Goal: Information Seeking & Learning: Learn about a topic

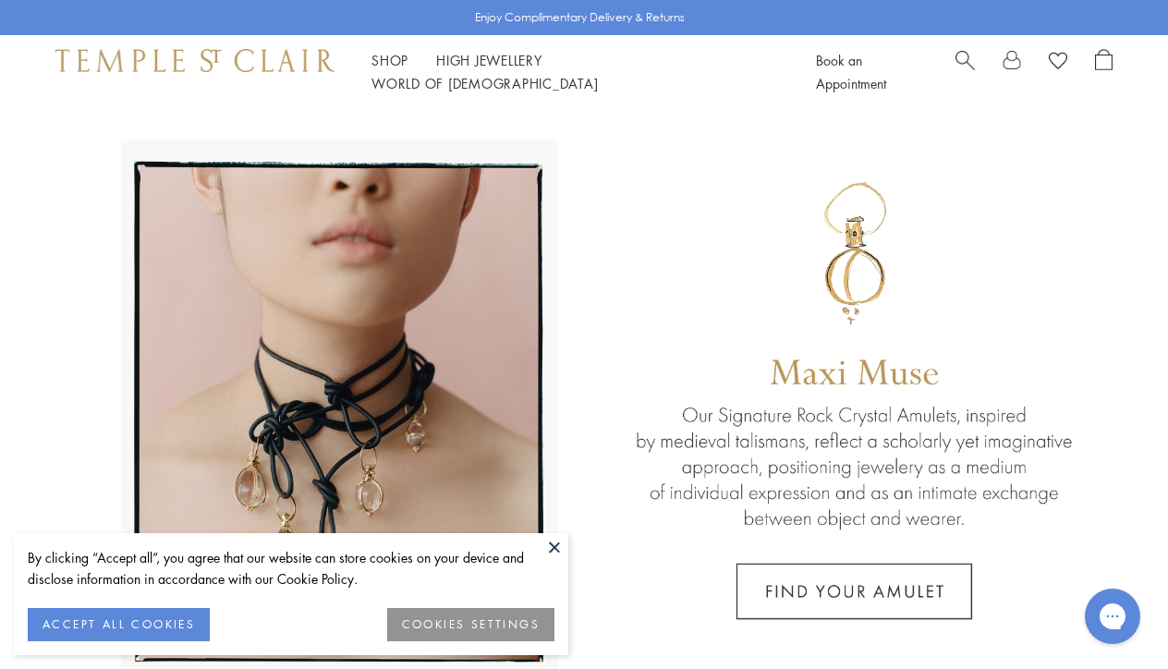
click at [56, 631] on button "ACCEPT ALL COOKIES" at bounding box center [119, 624] width 182 height 33
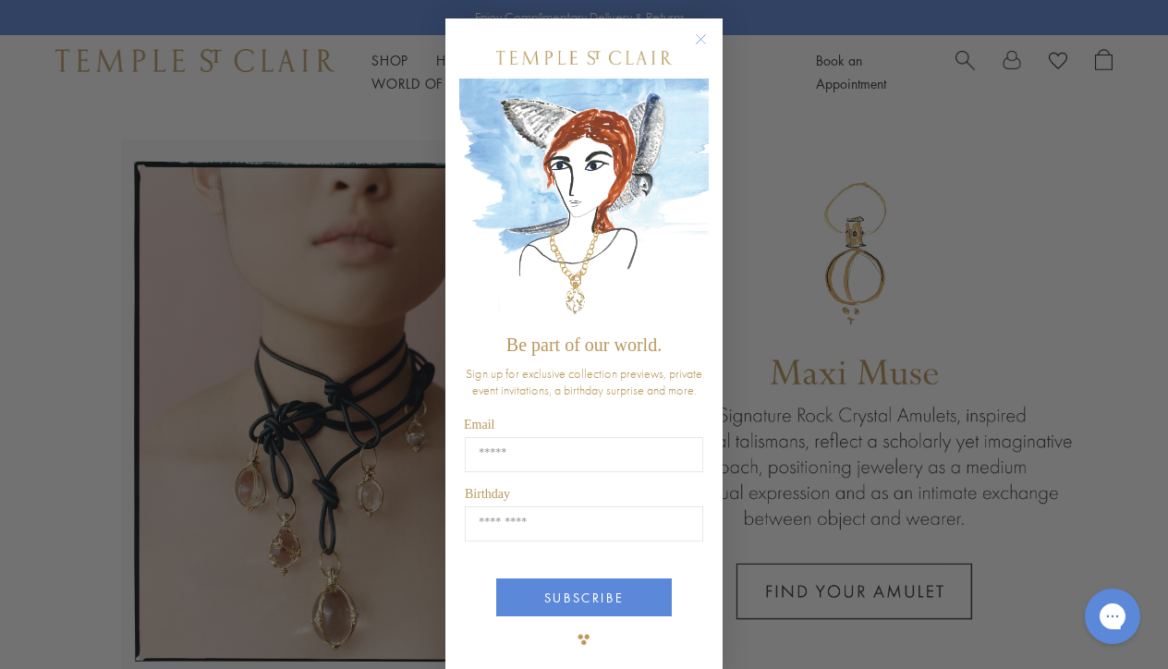
click at [699, 43] on circle "Close dialog" at bounding box center [701, 40] width 22 height 22
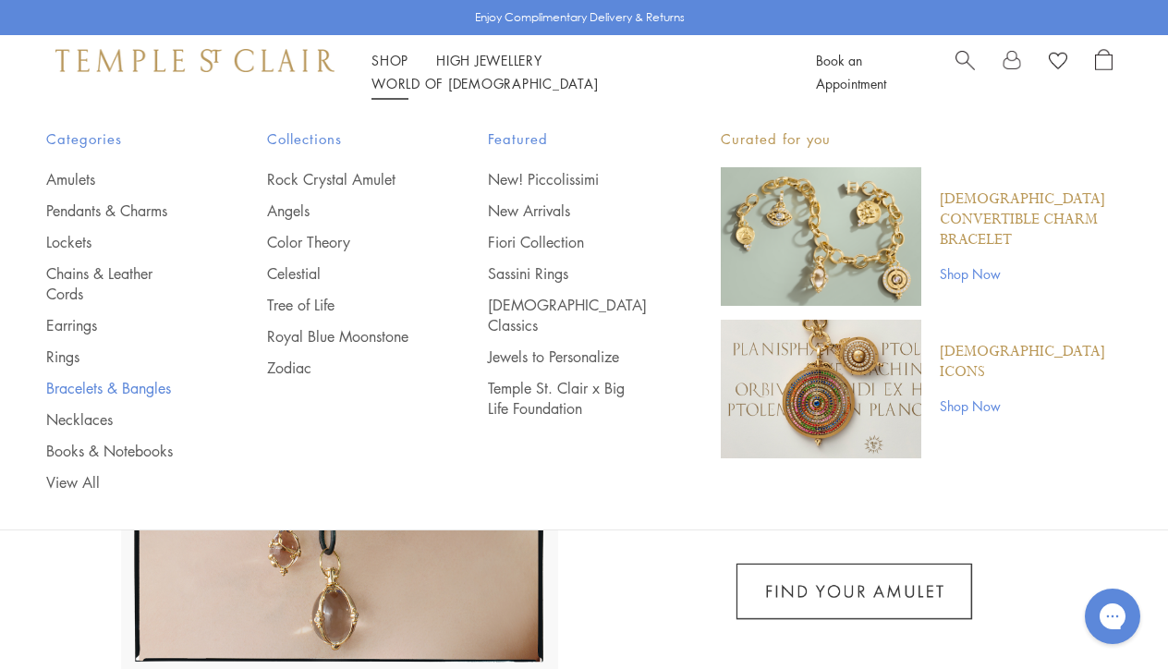
click at [69, 378] on link "Bracelets & Bangles" at bounding box center [119, 388] width 147 height 20
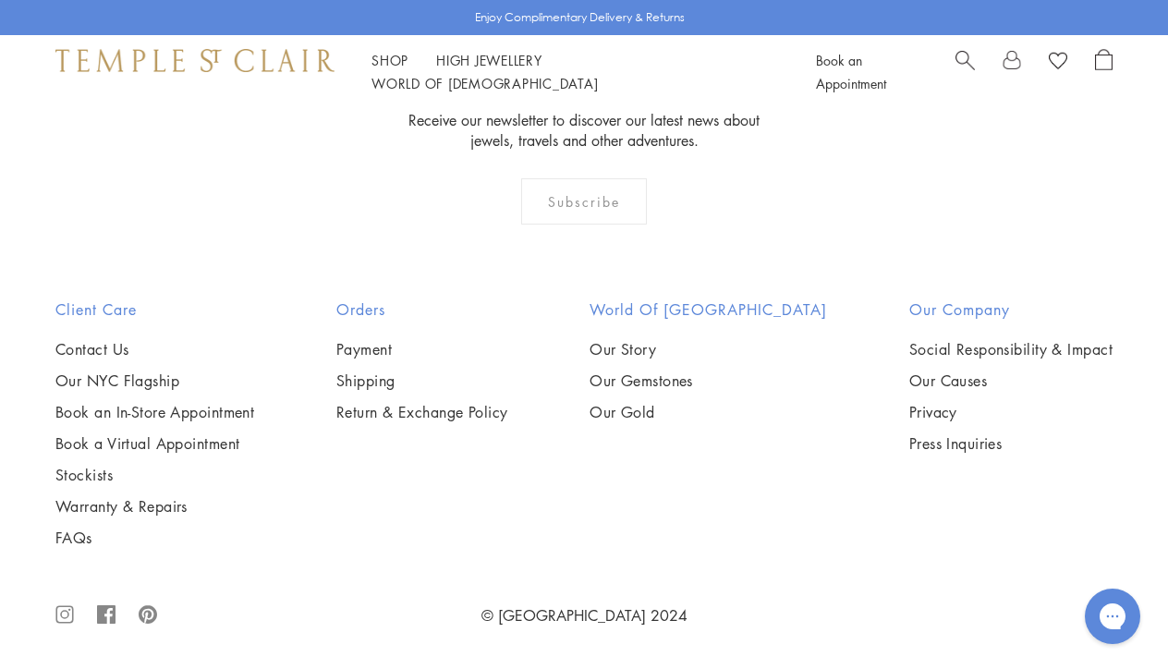
scroll to position [3768, 0]
click at [0, 0] on img at bounding box center [0, 0] width 0 height 0
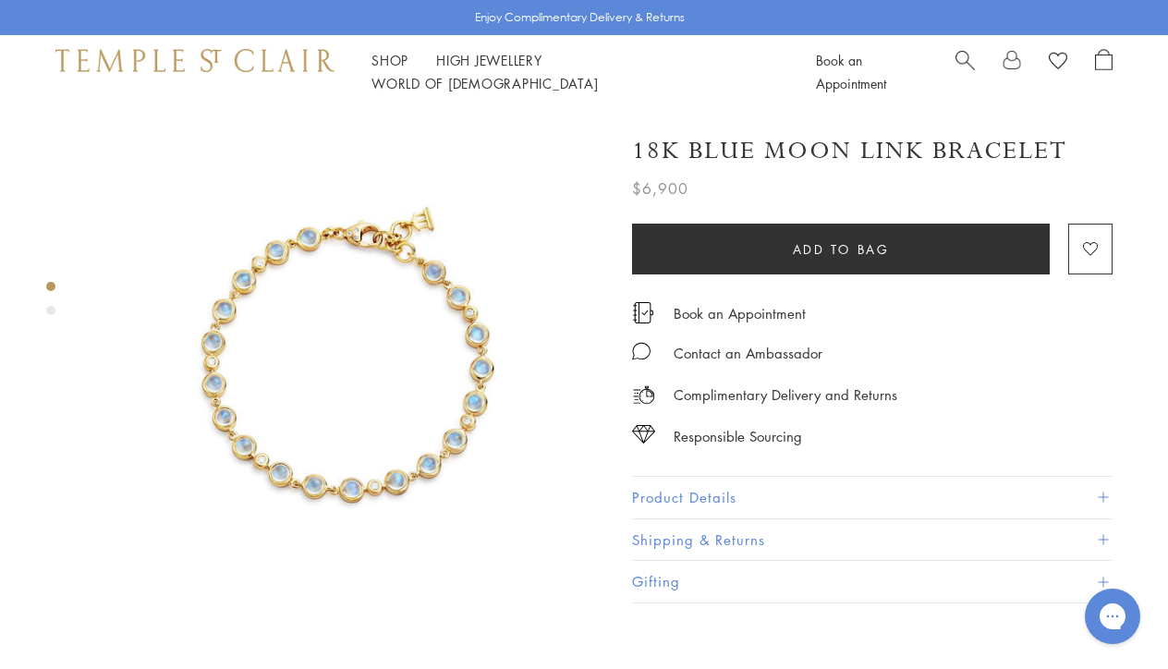
click at [1101, 493] on span at bounding box center [1103, 498] width 10 height 10
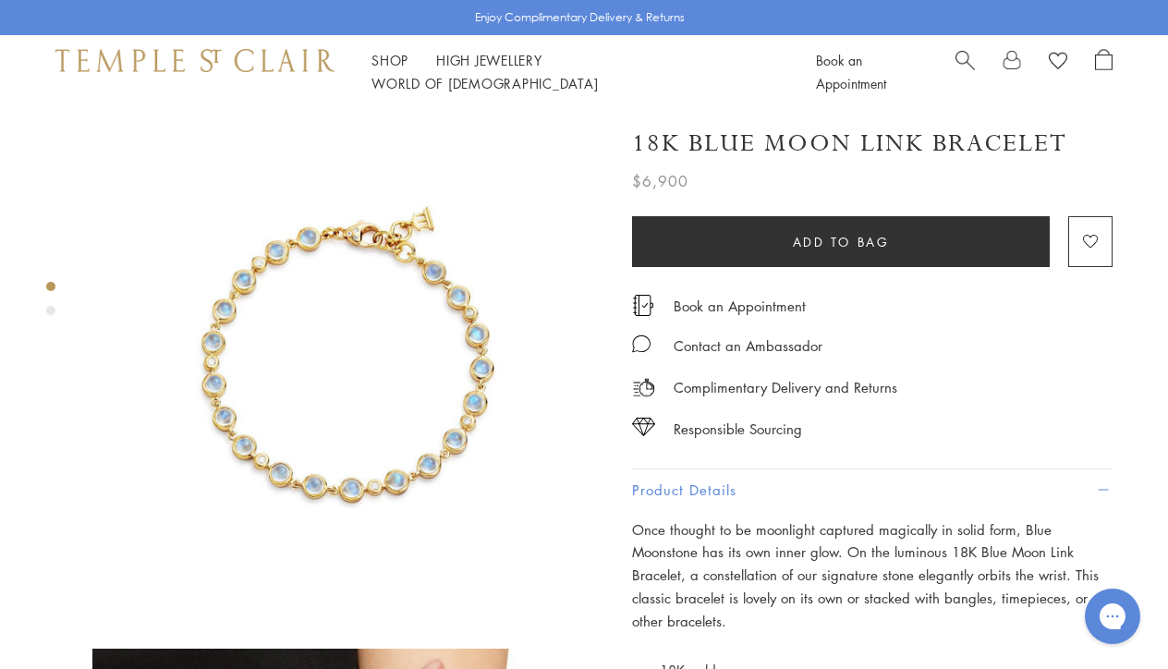
click at [391, 446] on img at bounding box center [348, 365] width 512 height 512
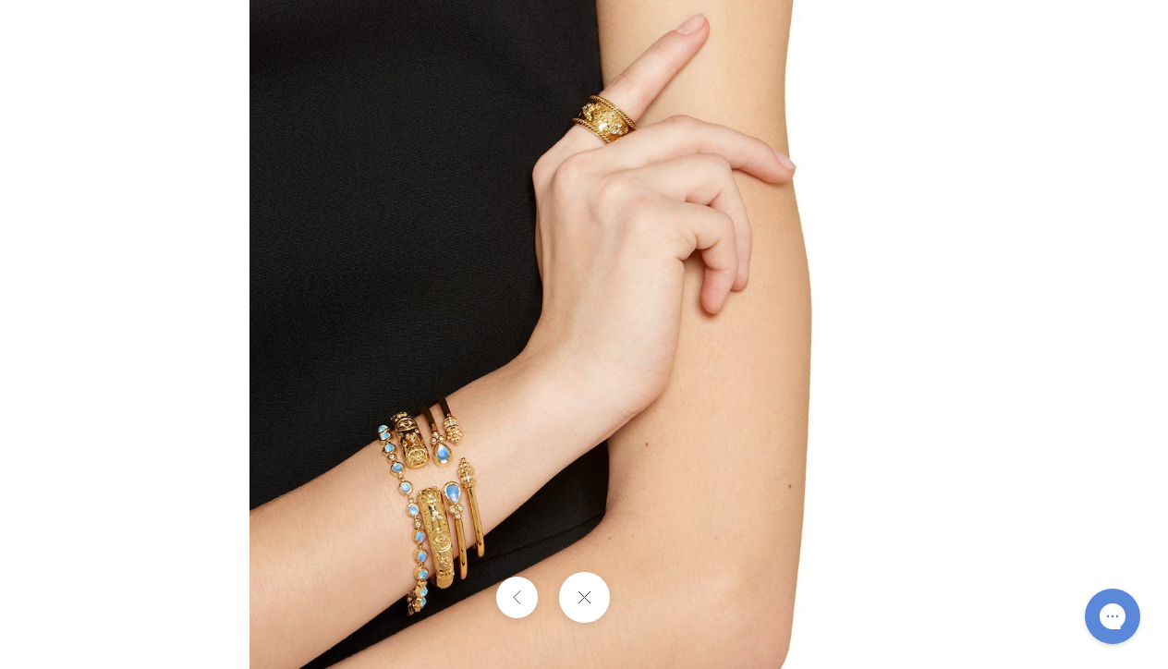
click at [597, 601] on button at bounding box center [583, 597] width 51 height 51
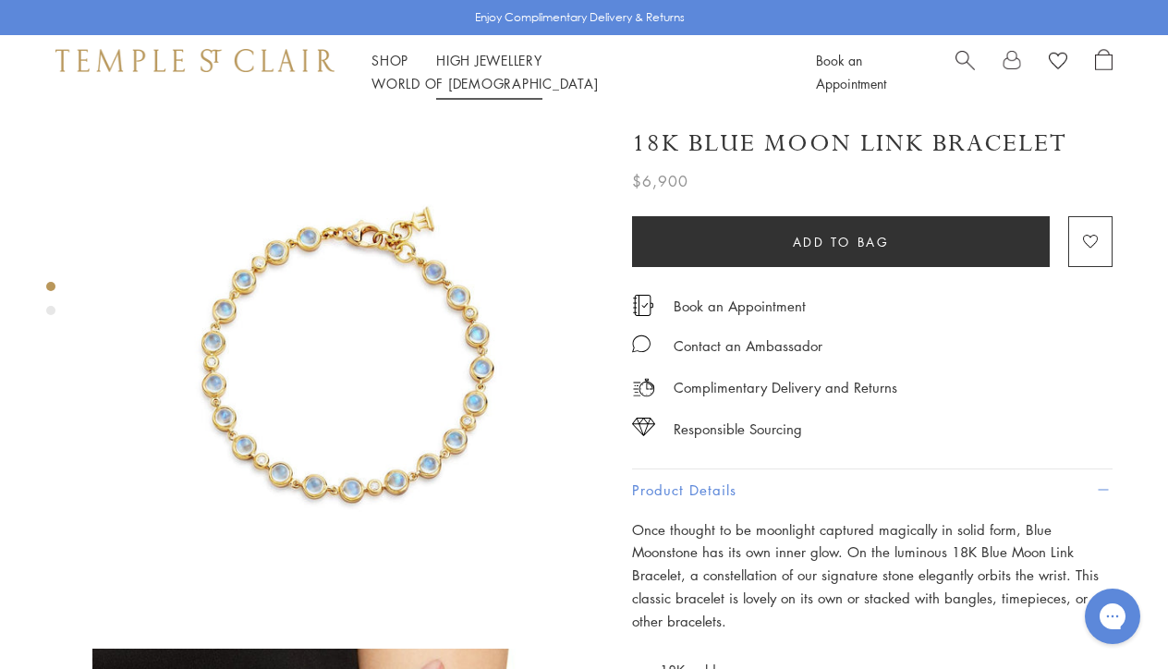
click at [521, 67] on link "High Jewellery High Jewellery" at bounding box center [489, 60] width 106 height 18
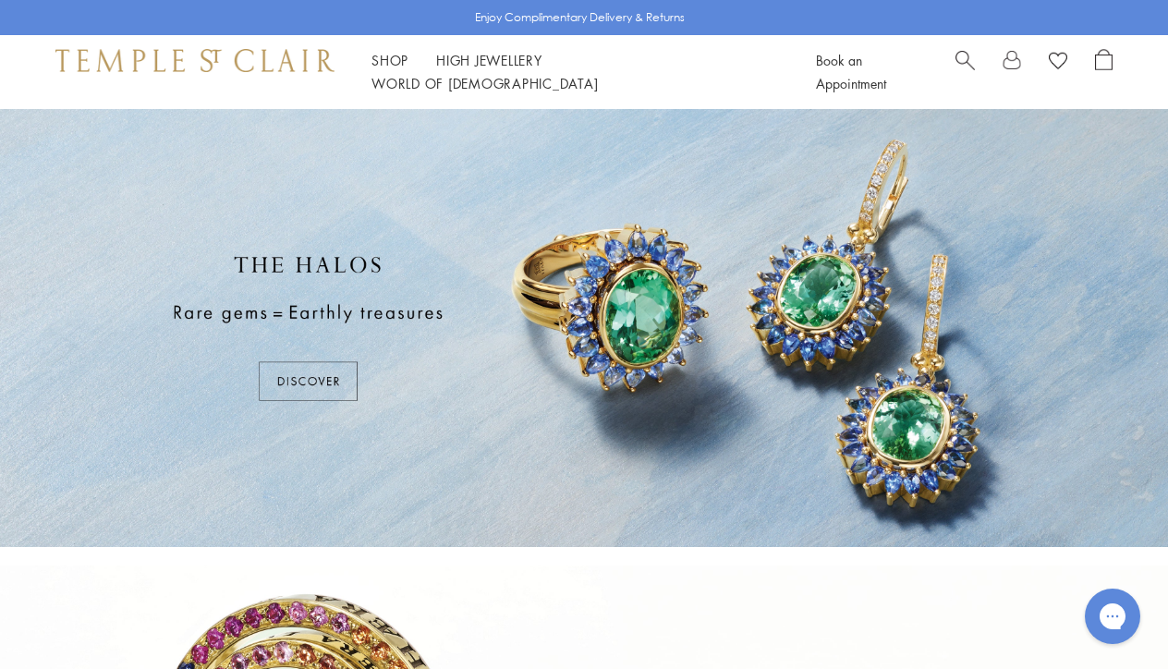
click at [326, 375] on div at bounding box center [584, 328] width 1168 height 438
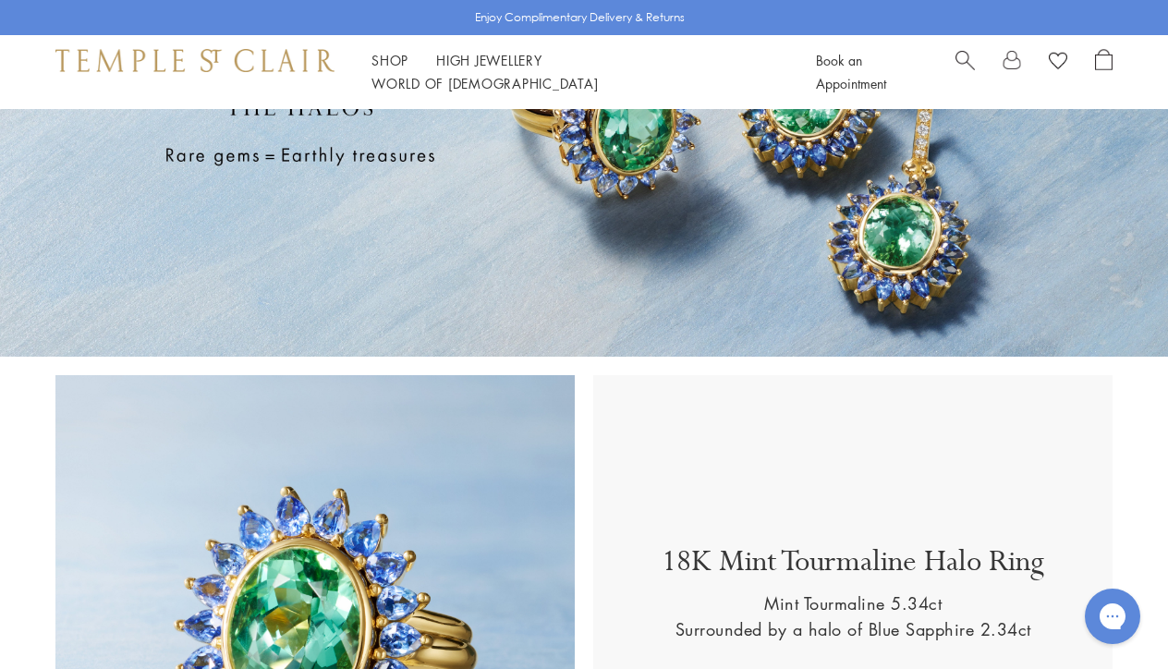
scroll to position [174, 0]
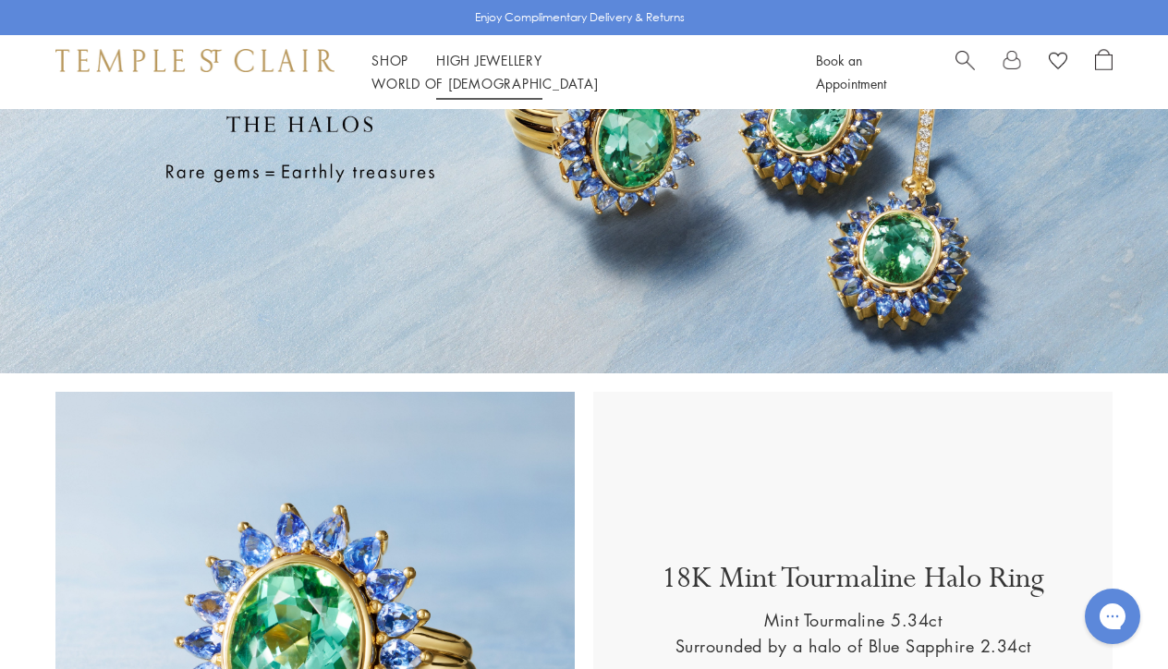
click at [467, 69] on link "High Jewellery High Jewellery" at bounding box center [489, 60] width 106 height 18
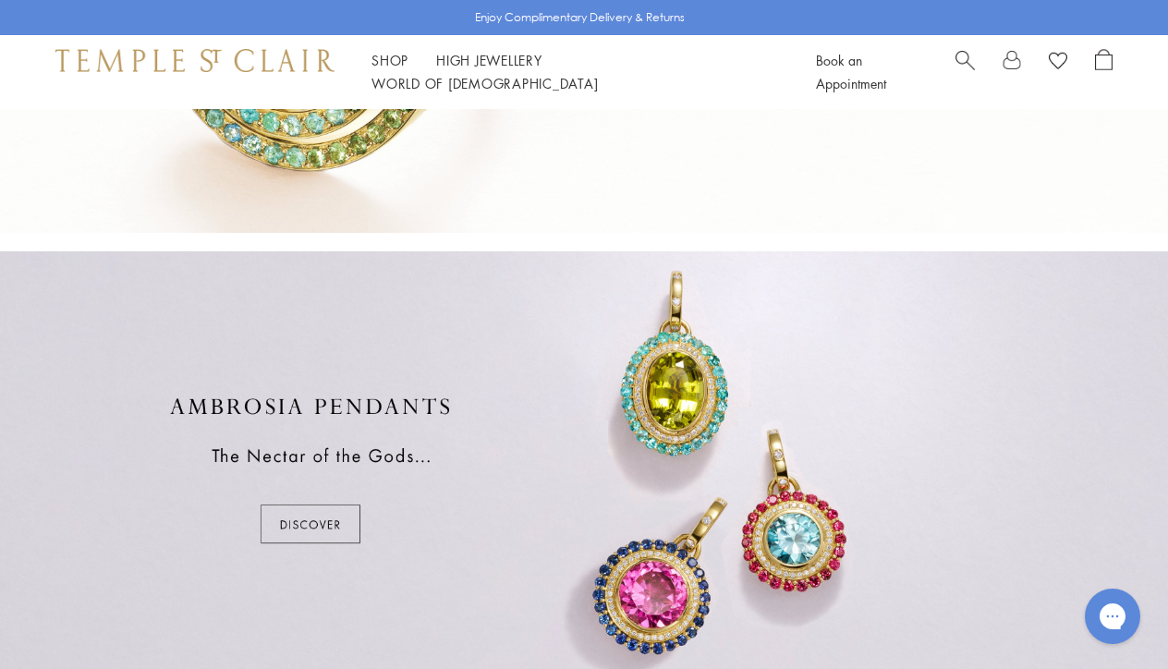
scroll to position [810, 0]
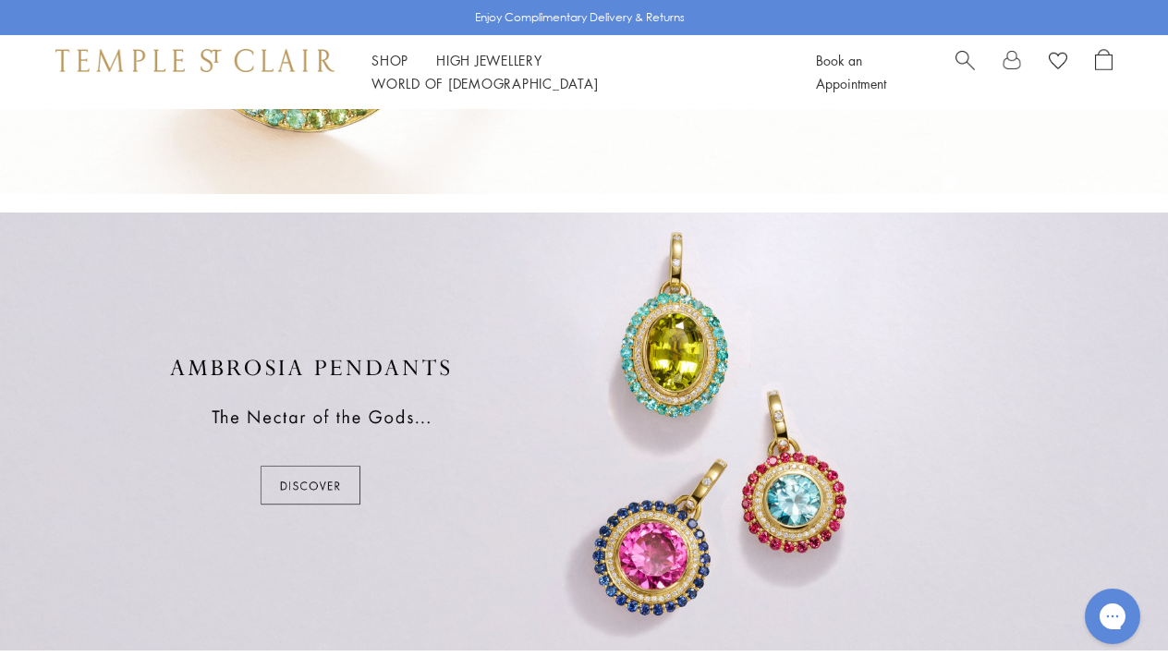
click at [289, 492] on div at bounding box center [584, 432] width 1168 height 438
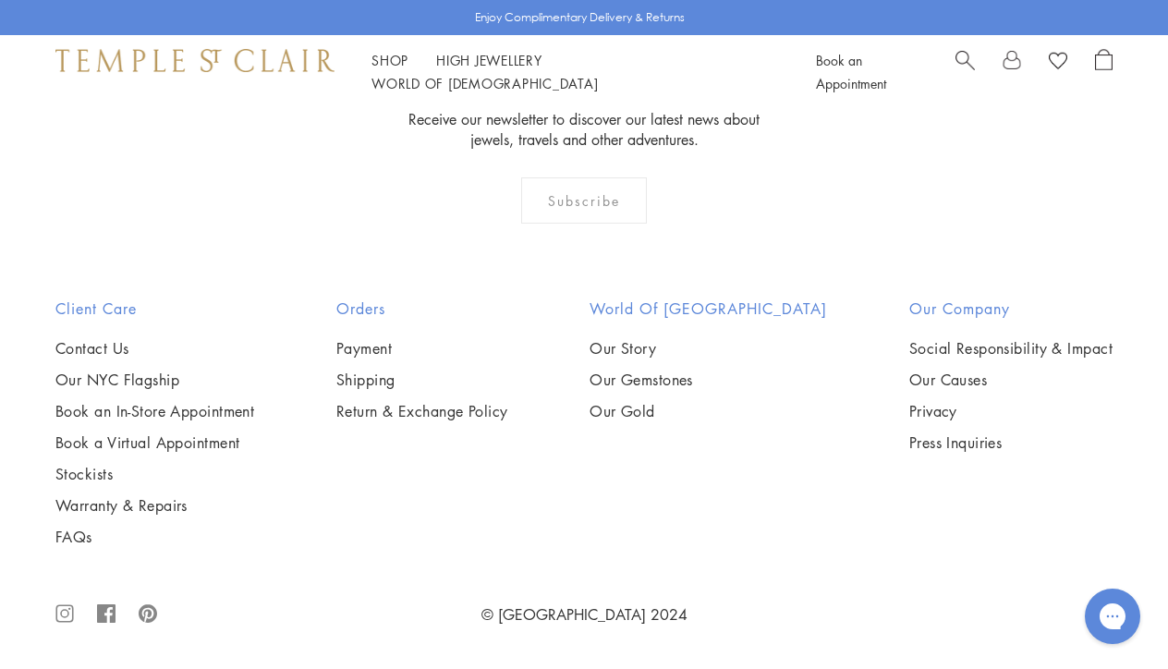
scroll to position [3347, 0]
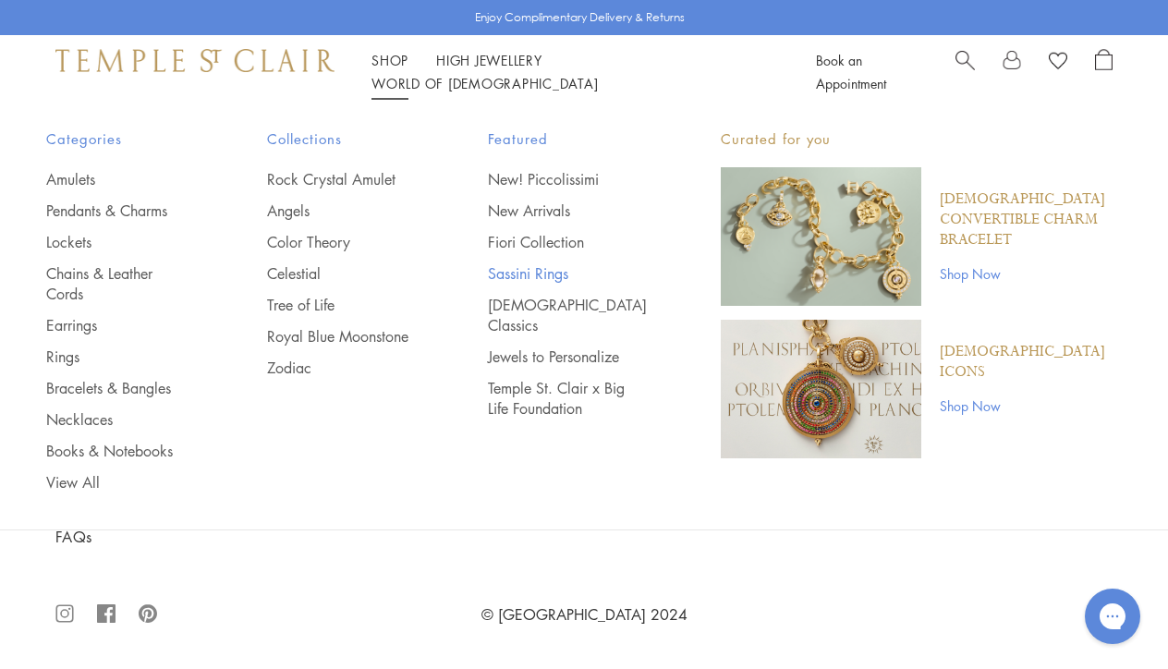
click at [549, 267] on link "Sassini Rings" at bounding box center [567, 273] width 159 height 20
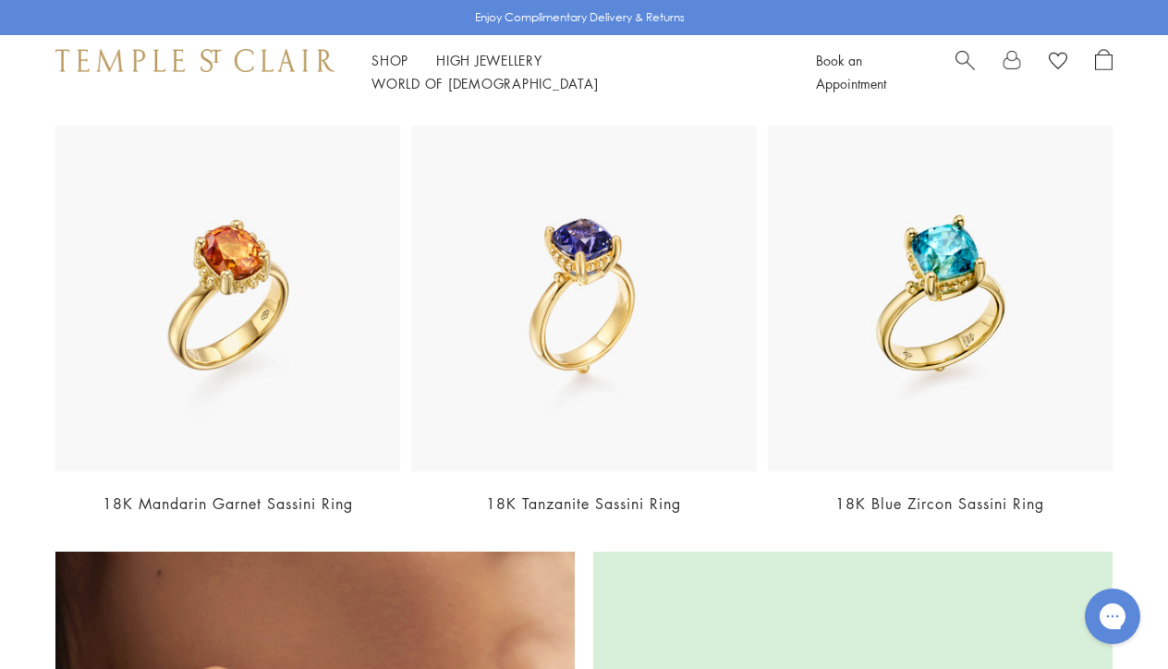
scroll to position [1710, 0]
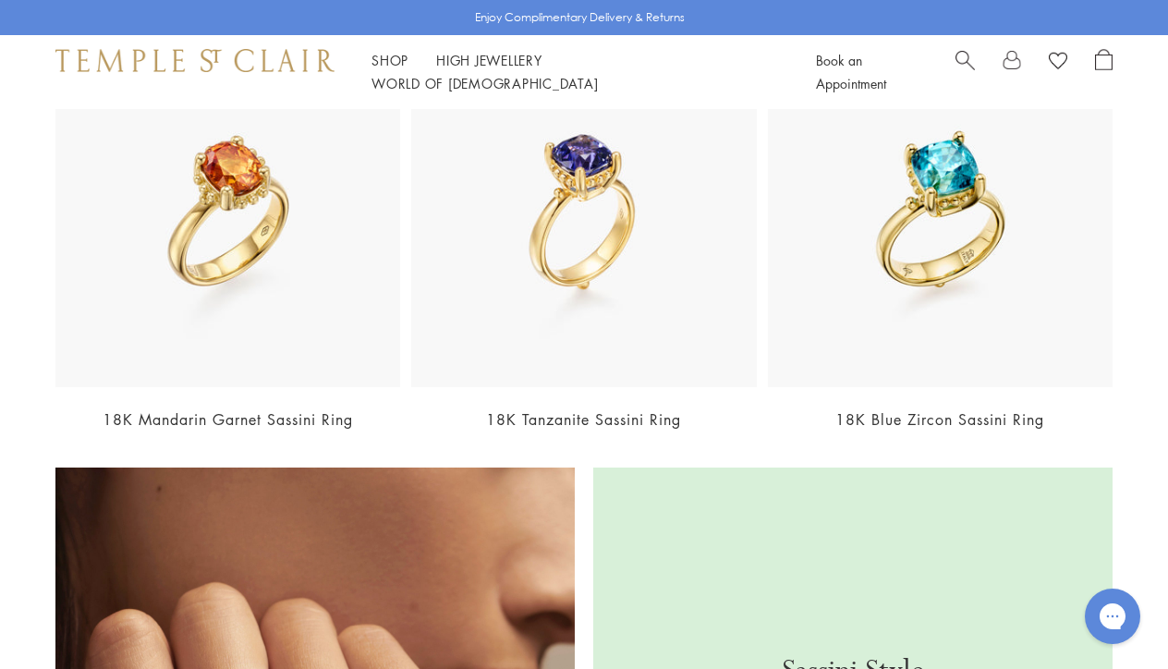
click at [577, 414] on link "18K Tanzanite Sassini Ring" at bounding box center [583, 419] width 195 height 20
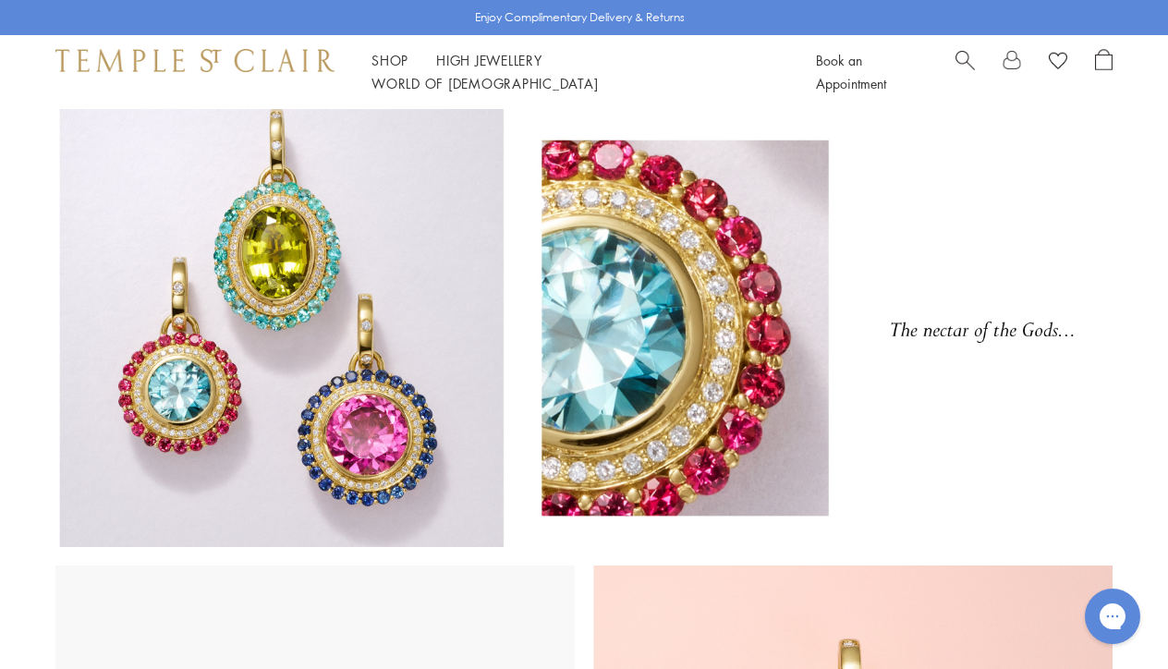
scroll to position [3347, 0]
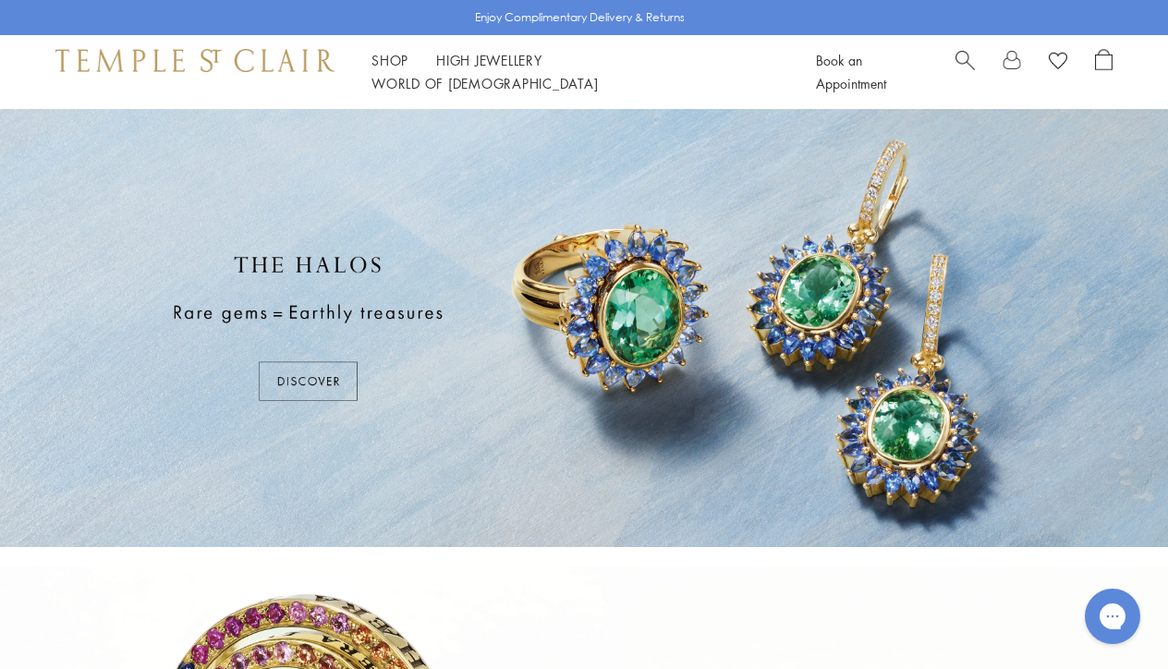
scroll to position [810, 0]
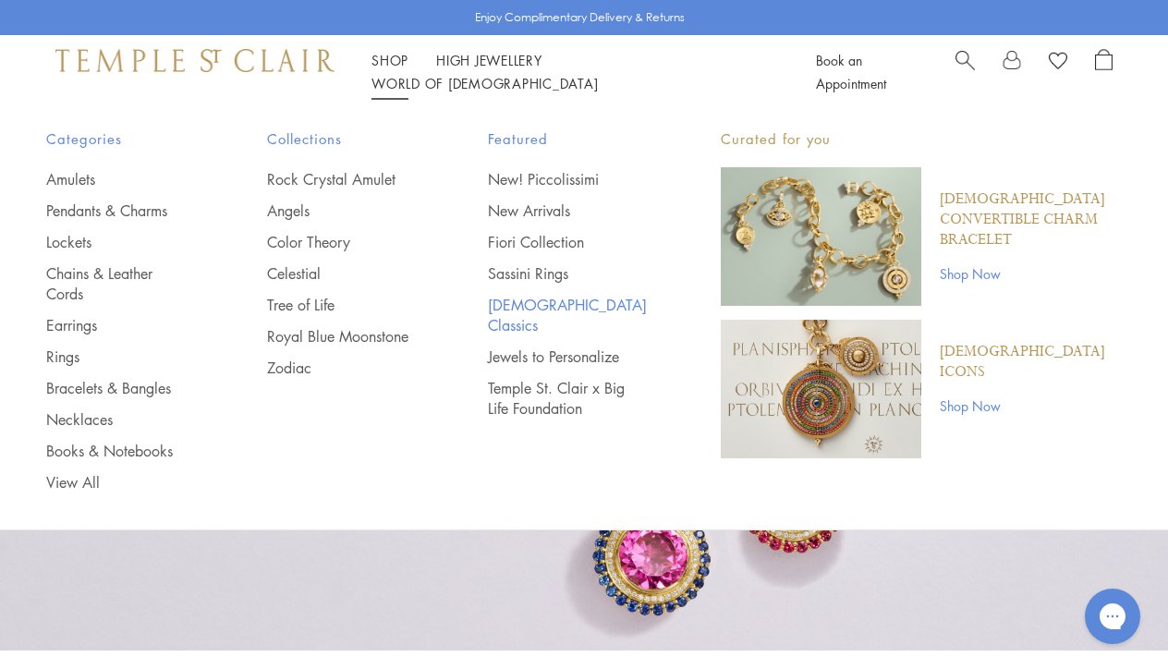
click at [533, 304] on link "[DEMOGRAPHIC_DATA] Classics" at bounding box center [567, 315] width 159 height 41
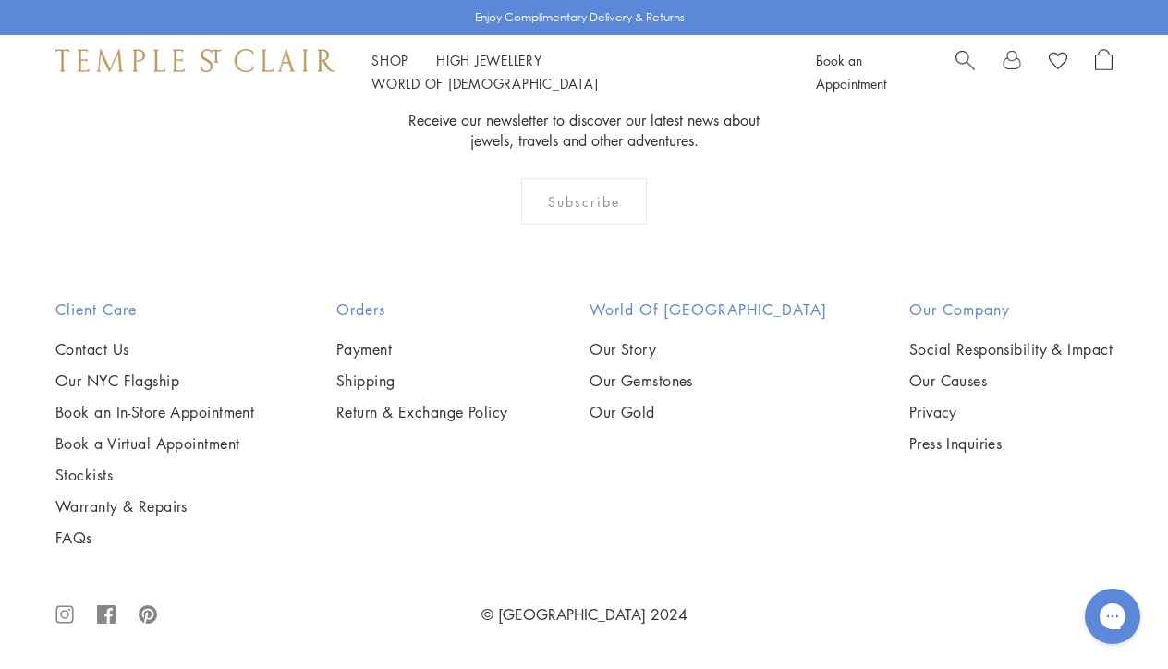
scroll to position [7053, 0]
